Goal: Navigation & Orientation: Go to known website

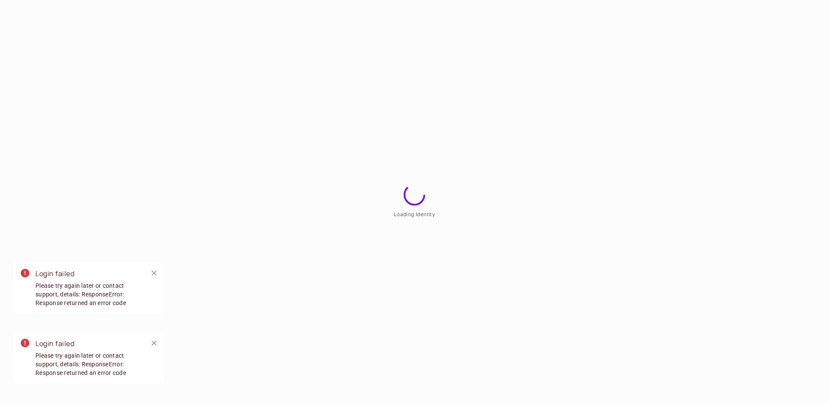
click at [338, 0] on html "Loading Identity Login failed Please try again later or contact support, detail…" at bounding box center [414, 0] width 829 height 0
